Goal: Transaction & Acquisition: Purchase product/service

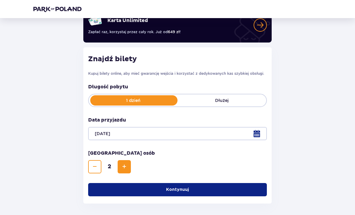
scroll to position [55, 0]
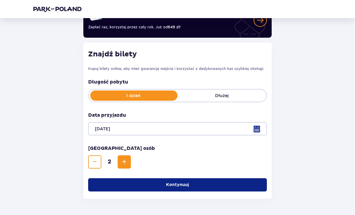
click at [207, 187] on button "Kontynuuj" at bounding box center [177, 184] width 179 height 13
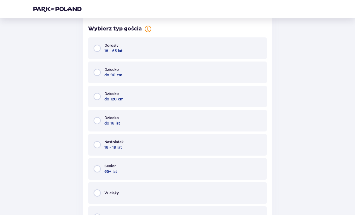
scroll to position [259, 0]
click at [163, 48] on div "Dorosły 18 - 65 lat" at bounding box center [177, 49] width 179 height 22
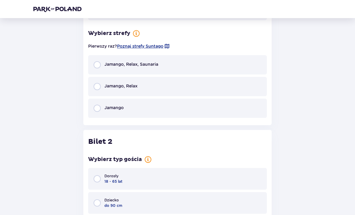
scroll to position [474, 0]
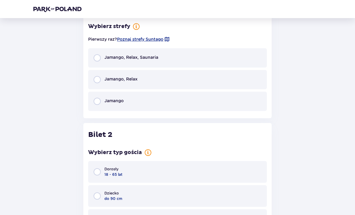
click at [155, 173] on div "Dorosły 18 - 65 lat" at bounding box center [177, 172] width 179 height 22
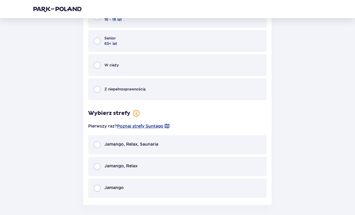
scroll to position [756, 0]
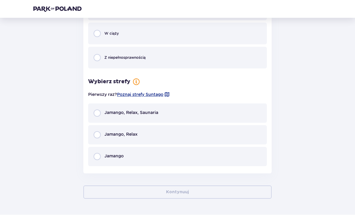
click at [156, 96] on span "Poznaj strefy Suntago" at bounding box center [140, 94] width 46 height 6
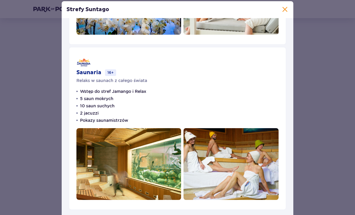
scroll to position [320, 0]
click at [283, 13] on span at bounding box center [284, 9] width 7 height 7
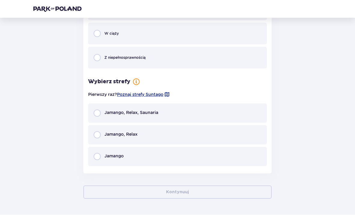
click at [166, 136] on div "Jamango, Relax" at bounding box center [177, 134] width 179 height 19
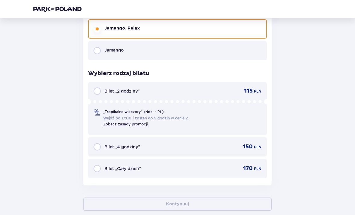
scroll to position [872, 0]
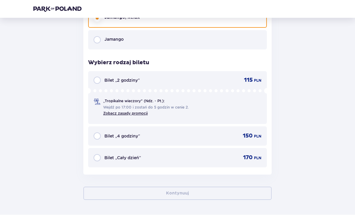
click at [203, 36] on div "Jamango" at bounding box center [177, 39] width 179 height 19
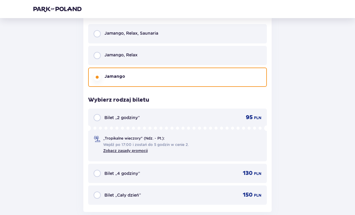
scroll to position [834, 0]
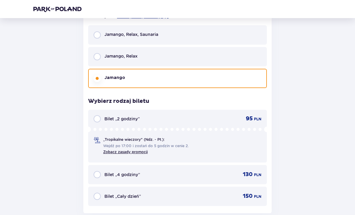
click at [209, 54] on div "Jamango, Relax" at bounding box center [177, 56] width 179 height 19
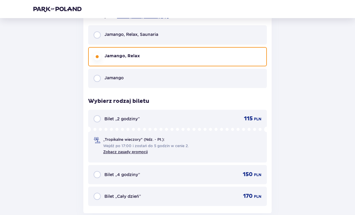
click at [203, 79] on div "Jamango" at bounding box center [177, 78] width 179 height 19
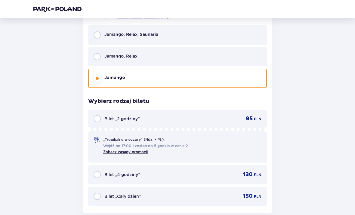
click at [209, 62] on div "Jamango, Relax" at bounding box center [177, 56] width 179 height 19
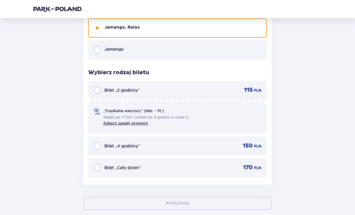
scroll to position [864, 0]
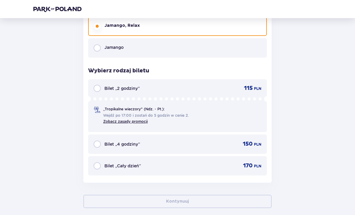
click at [250, 165] on p "170" at bounding box center [248, 165] width 10 height 7
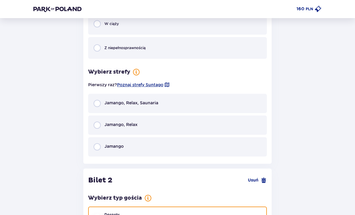
scroll to position [429, 0]
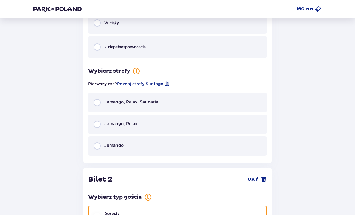
click at [228, 125] on div "Jamango, Relax" at bounding box center [177, 124] width 179 height 19
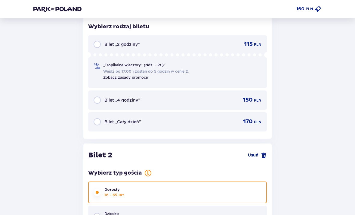
scroll to position [571, 0]
click at [222, 122] on div "Bilet „Cały dzień” 170 PLN" at bounding box center [178, 121] width 168 height 7
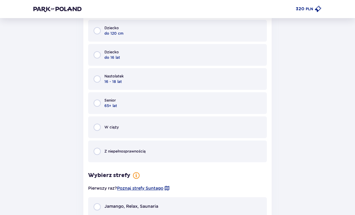
scroll to position [328, 0]
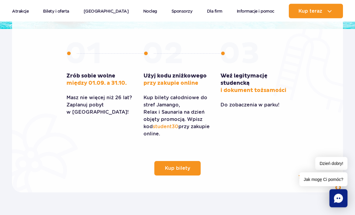
scroll to position [167, 0]
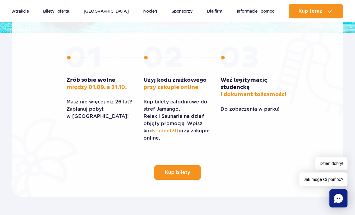
click at [172, 132] on span "student30" at bounding box center [166, 131] width 26 height 6
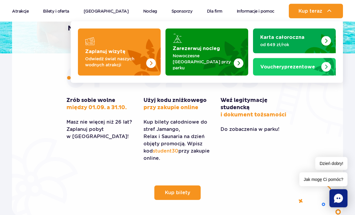
scroll to position [147, 0]
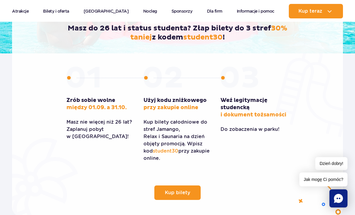
click at [257, 144] on div "Weź legitymację studencką i dokument tożsamości Do zobaczenia w parku!" at bounding box center [255, 117] width 68 height 101
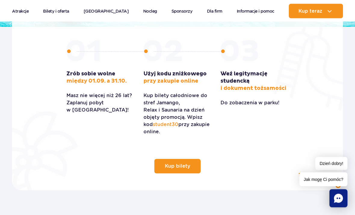
scroll to position [173, 0]
click at [225, 143] on div "Kup bilety Zrób sobie wolne między 01.09. a 31.10. Masz nie więcej niż 26 lat? …" at bounding box center [177, 103] width 231 height 140
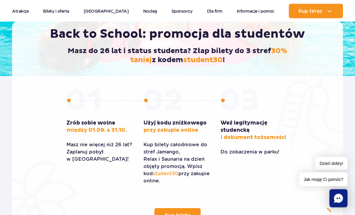
scroll to position [124, 0]
click at [185, 214] on span "Kup bilety" at bounding box center [177, 214] width 25 height 5
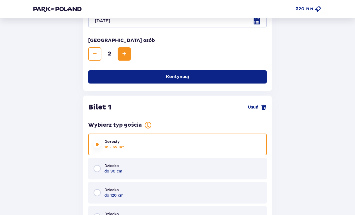
scroll to position [172, 0]
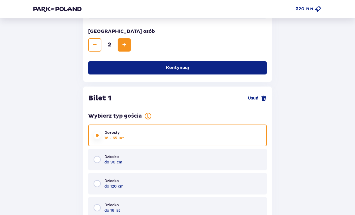
click at [313, 9] on div "320 PLN" at bounding box center [309, 8] width 26 height 7
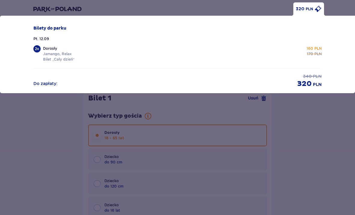
click at [185, 60] on div "Dorosły Jamango, Relax Bilet „Cały dzień” 160 PLN 170 PLN" at bounding box center [182, 54] width 279 height 16
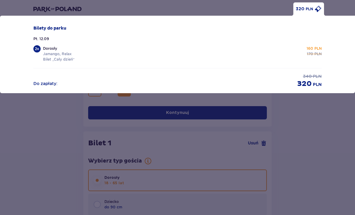
click at [316, 8] on span at bounding box center [318, 8] width 7 height 7
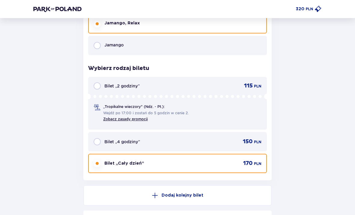
scroll to position [1040, 0]
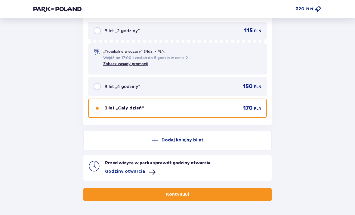
click at [202, 191] on button "Kontynuuj" at bounding box center [177, 194] width 188 height 13
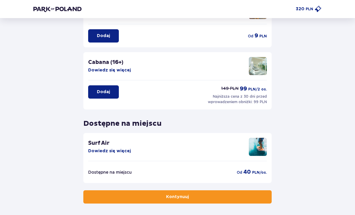
scroll to position [128, 0]
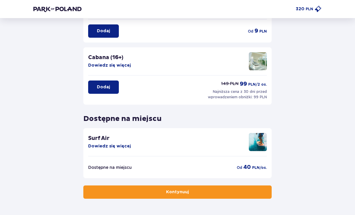
click at [256, 191] on button "Kontynuuj" at bounding box center [177, 191] width 188 height 13
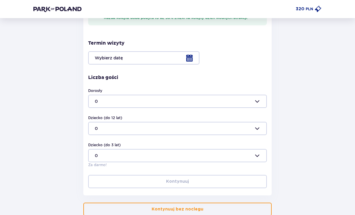
scroll to position [167, 0]
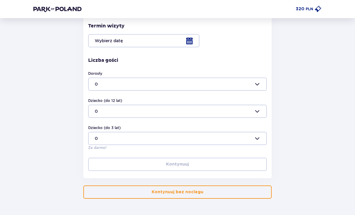
click at [213, 195] on button "Kontynuuj bez noclegu" at bounding box center [177, 191] width 188 height 13
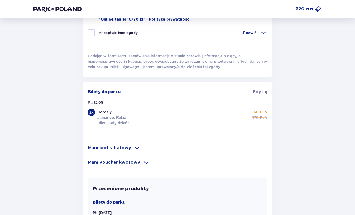
click at [134, 149] on span at bounding box center [137, 147] width 7 height 7
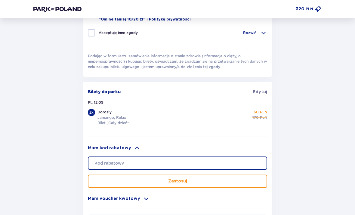
click at [173, 163] on input "text" at bounding box center [177, 162] width 179 height 13
click at [166, 170] on input "text" at bounding box center [177, 162] width 179 height 13
type input "Student30"
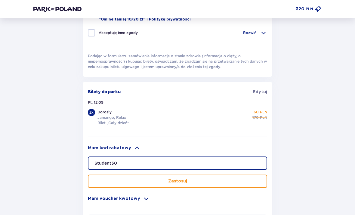
click at [231, 185] on button "Zastosuj" at bounding box center [177, 180] width 179 height 13
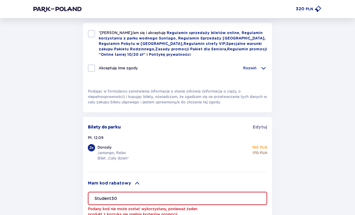
scroll to position [301, 0]
click at [262, 127] on span "Edytuj" at bounding box center [260, 127] width 14 height 6
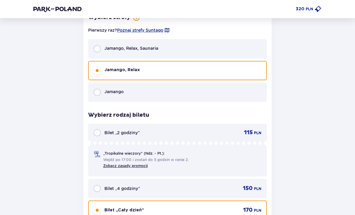
click at [204, 48] on div "Jamango, Relax, Saunaria" at bounding box center [177, 48] width 179 height 19
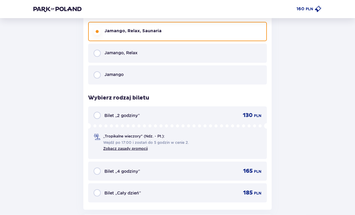
scroll to position [495, 0]
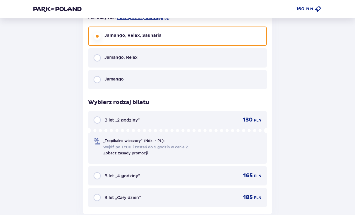
click at [256, 197] on p "PLN" at bounding box center [258, 197] width 8 height 5
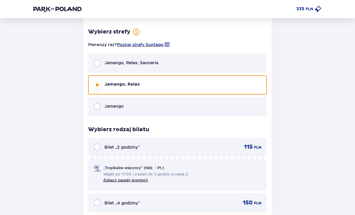
scroll to position [924, 0]
click at [191, 66] on div "Jamango, Relax, Saunaria" at bounding box center [177, 62] width 179 height 19
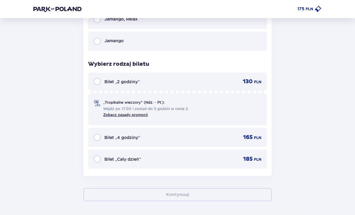
click at [182, 161] on div "Bilet „Cały dzień” 185 PLN" at bounding box center [177, 158] width 179 height 19
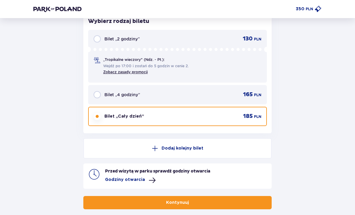
scroll to position [1040, 0]
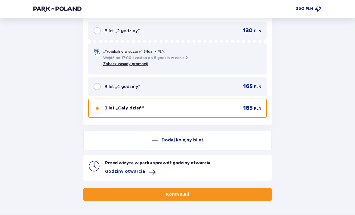
click at [211, 195] on button "Kontynuuj" at bounding box center [177, 194] width 188 height 13
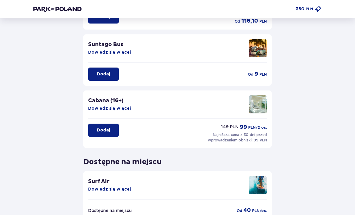
scroll to position [128, 0]
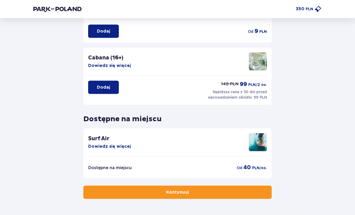
click at [215, 196] on button "Kontynuuj" at bounding box center [177, 191] width 188 height 13
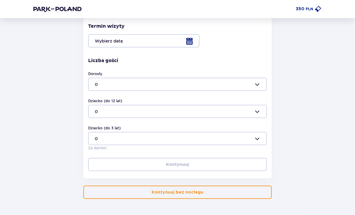
click at [203, 195] on button "Kontynuuj bez noclegu" at bounding box center [177, 191] width 188 height 13
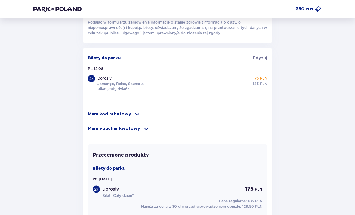
scroll to position [370, 0]
click at [126, 114] on p "Mam kod rabatowy" at bounding box center [109, 114] width 43 height 6
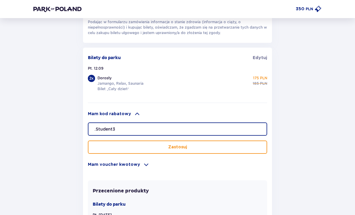
type input ".Student3p"
type input "student30"
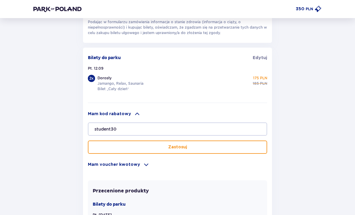
click at [236, 151] on button "Zastosuj" at bounding box center [177, 146] width 179 height 13
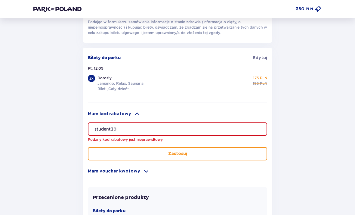
click at [213, 127] on input "student30" at bounding box center [177, 128] width 179 height 13
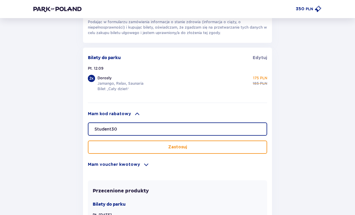
type input "Student30"
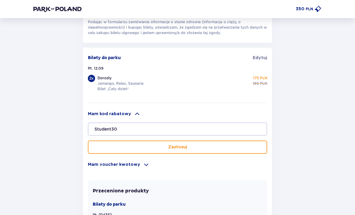
click at [323, 127] on div "Wróć Zamówienie i płatność Dane kontaktowe Imię * Nazwisko * Adres e-mail * Pot…" at bounding box center [178, 4] width 298 height 697
click at [241, 151] on button "Zastosuj" at bounding box center [177, 146] width 179 height 13
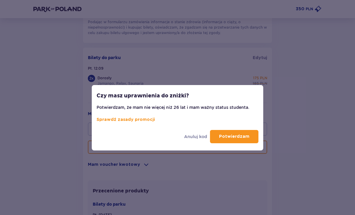
click at [250, 135] on button "Potwierdzam" at bounding box center [234, 136] width 48 height 13
